Goal: Navigation & Orientation: Understand site structure

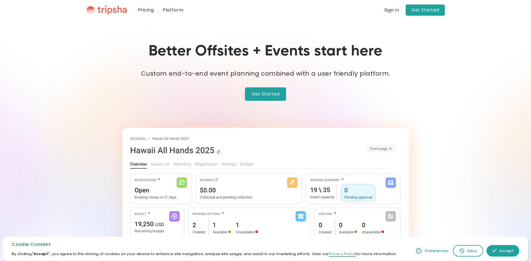
click at [173, 9] on link "Platform" at bounding box center [173, 10] width 30 height 20
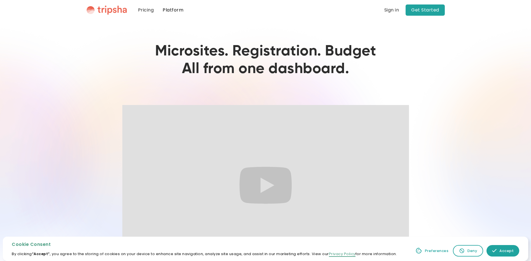
click at [109, 8] on img "home" at bounding box center [106, 10] width 40 height 10
